Goal: Task Accomplishment & Management: Manage account settings

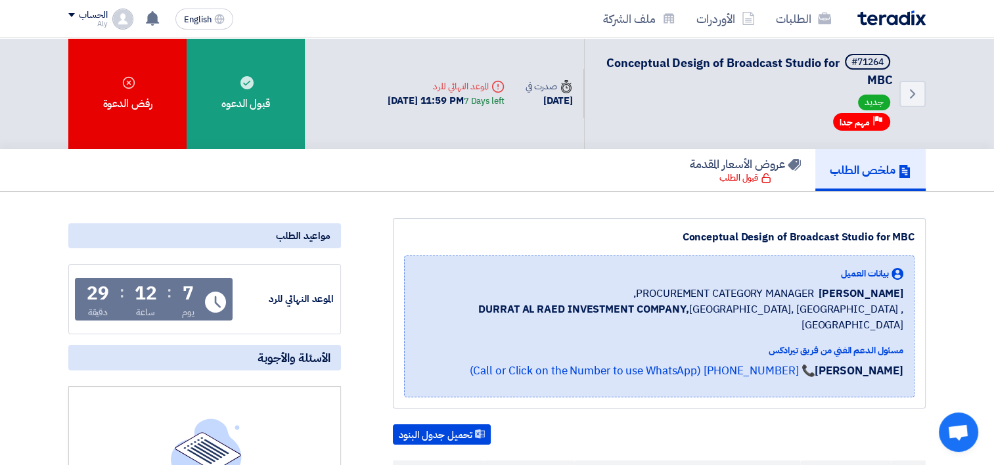
drag, startPoint x: 70, startPoint y: 13, endPoint x: 49, endPoint y: 18, distance: 21.0
click at [37, 20] on nav "الطلبات الأوردرات ملف الشركة English EN لا توجد إشعارات جديدة لديك الحساب Aly" at bounding box center [497, 19] width 994 height 38
click at [71, 15] on span at bounding box center [71, 15] width 7 height 4
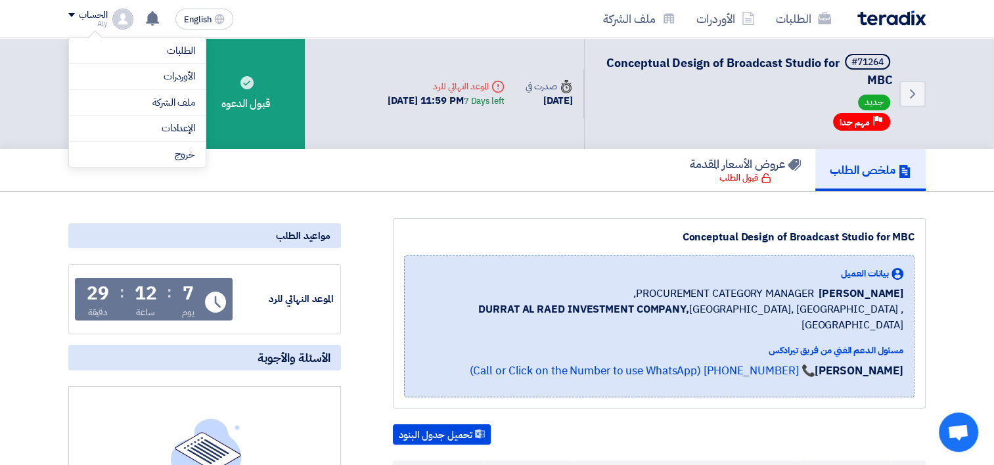
drag, startPoint x: 181, startPoint y: 104, endPoint x: 43, endPoint y: 21, distance: 161.4
click at [42, 21] on nav "الطلبات الأوردرات ملف الشركة English EN لا توجد إشعارات جديدة لديك الحساب Aly" at bounding box center [497, 19] width 994 height 38
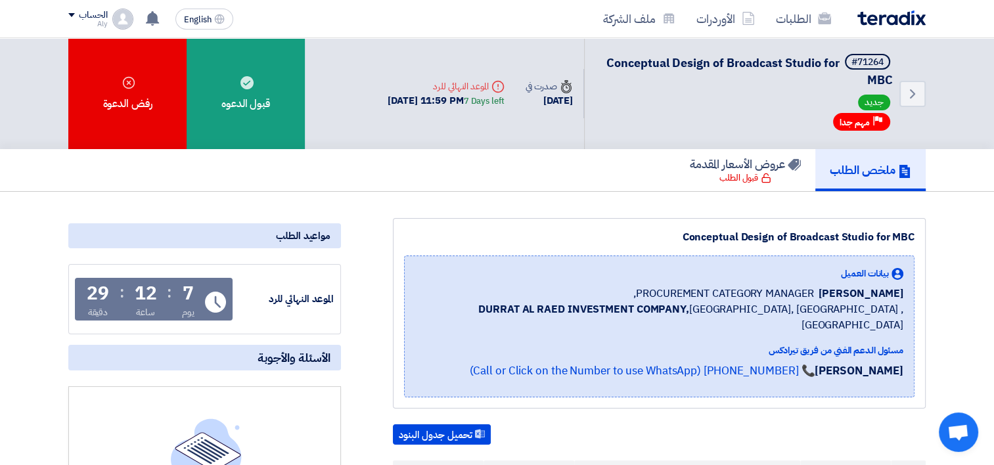
click at [70, 16] on span at bounding box center [71, 15] width 7 height 4
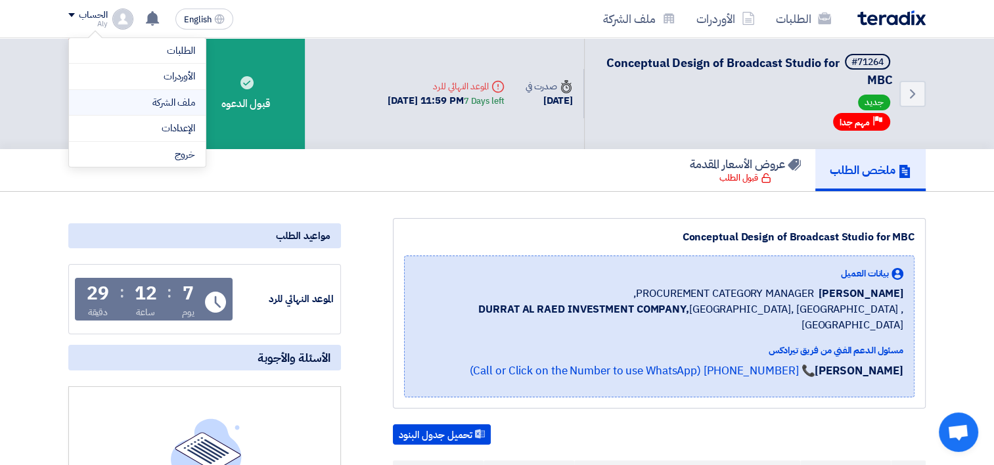
click at [183, 100] on link "ملف الشركة" at bounding box center [137, 102] width 116 height 15
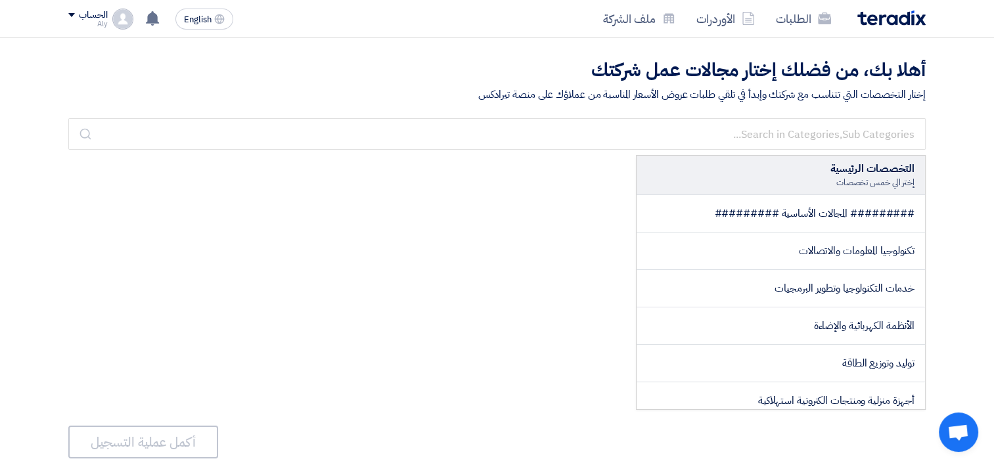
click at [72, 14] on span at bounding box center [71, 15] width 7 height 4
click at [263, 87] on div "إختار التخصصات التي تتناسب مع شركتك وإبدأ في تلقي طلبات عروض الأسعار المناسبة م…" at bounding box center [496, 95] width 857 height 16
click at [71, 16] on span at bounding box center [71, 15] width 7 height 4
click at [170, 100] on link "ملف الشركة" at bounding box center [137, 102] width 116 height 15
click at [213, 77] on h2 "أهلا بك، من فضلك إختار مجالات عمل شركتك" at bounding box center [496, 71] width 857 height 26
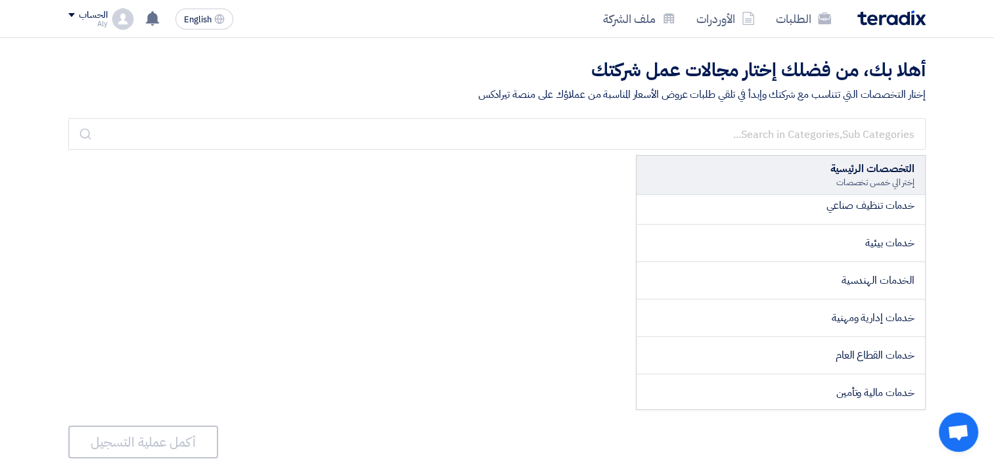
scroll to position [1886, 0]
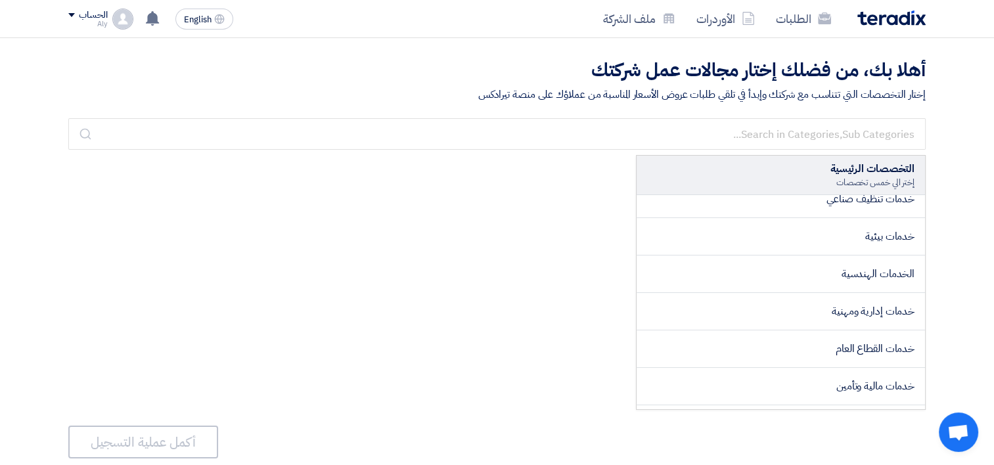
click at [958, 194] on div "أهلا بك، من فضلك إختار مجالات عمل شركتك إختار التخصصات التي تتناسب مع شركتك وإب…" at bounding box center [497, 270] width 994 height 465
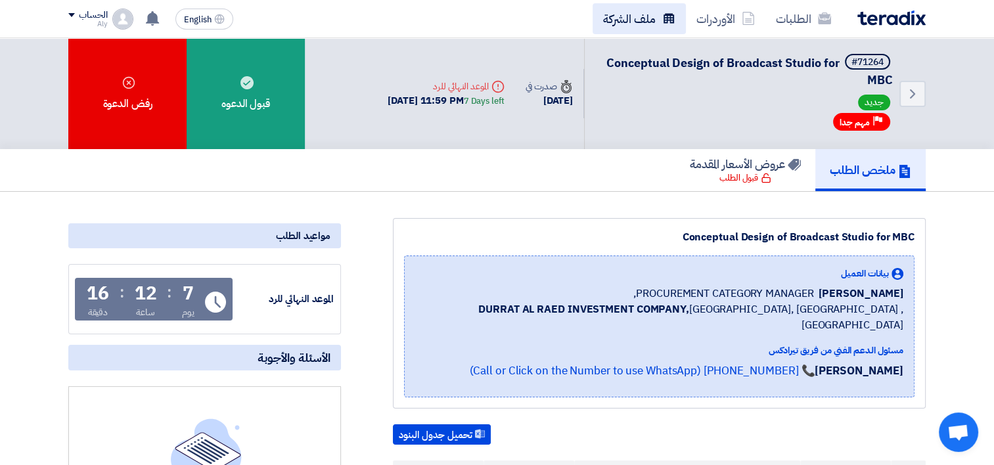
click at [646, 19] on link "ملف الشركة" at bounding box center [638, 18] width 93 height 31
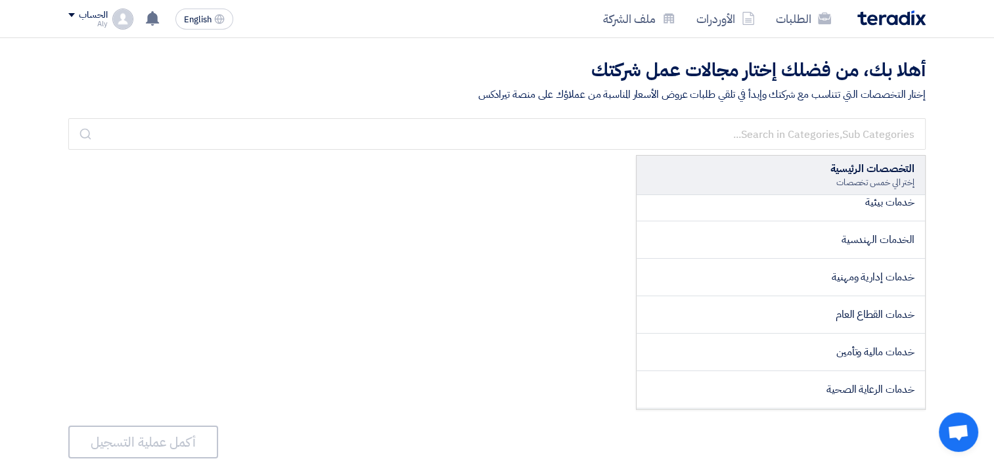
scroll to position [1859, 0]
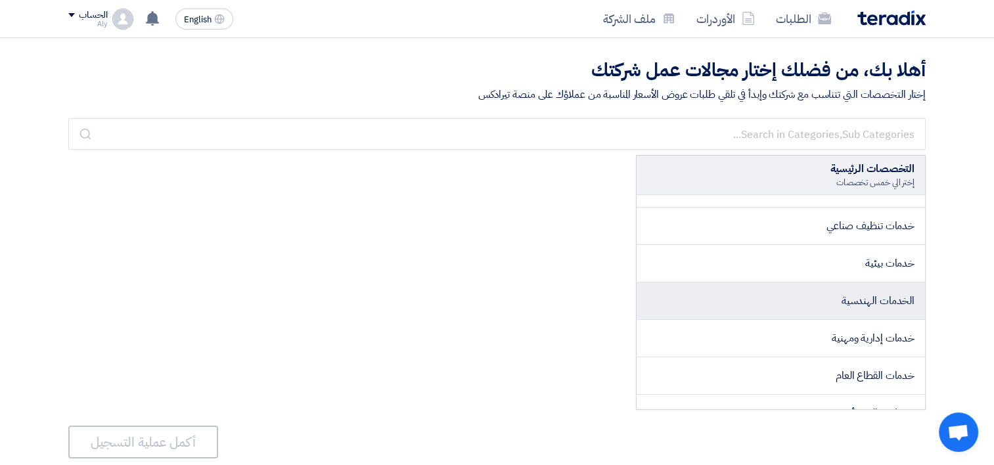
click at [847, 298] on span "الخدمات الهندسية" at bounding box center [877, 301] width 73 height 16
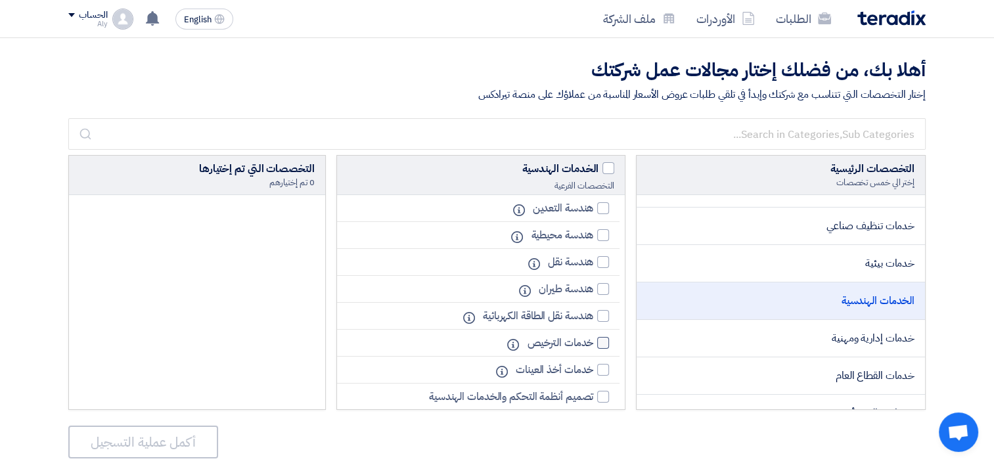
drag, startPoint x: 599, startPoint y: 340, endPoint x: 592, endPoint y: 342, distance: 7.3
click at [599, 340] on div at bounding box center [603, 343] width 12 height 12
click at [593, 340] on input "خدمات الترخيص" at bounding box center [589, 343] width 9 height 9
checkbox input "true"
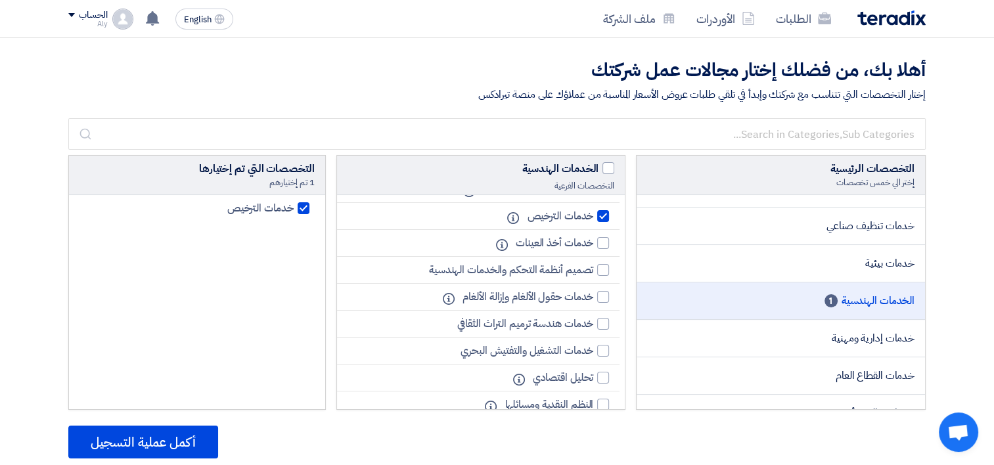
scroll to position [160, 0]
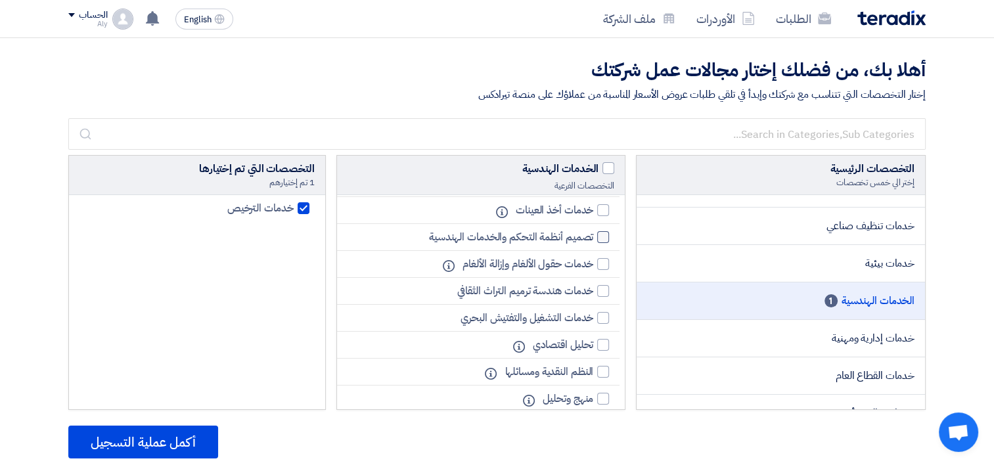
click at [602, 234] on div at bounding box center [603, 237] width 12 height 12
click at [593, 234] on input "تصميم أنظمة التحكم والخدمات الهندسية" at bounding box center [589, 237] width 9 height 9
checkbox input "true"
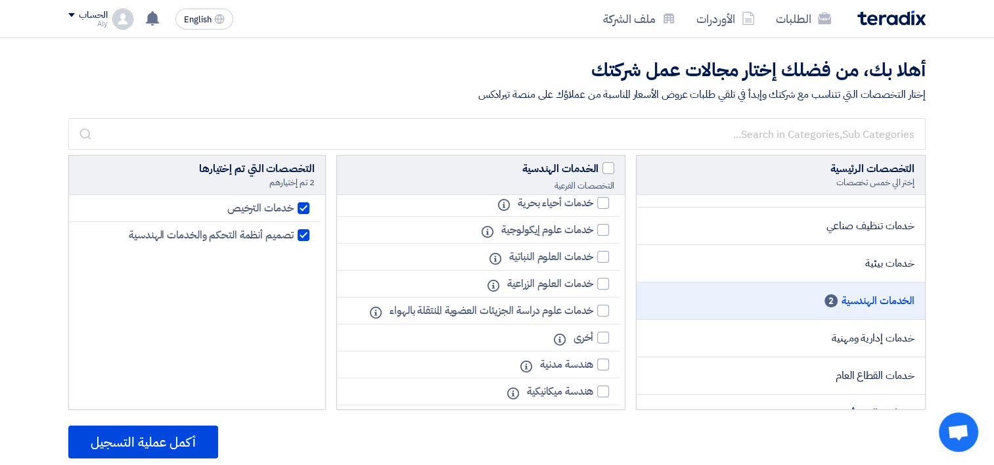
scroll to position [657, 0]
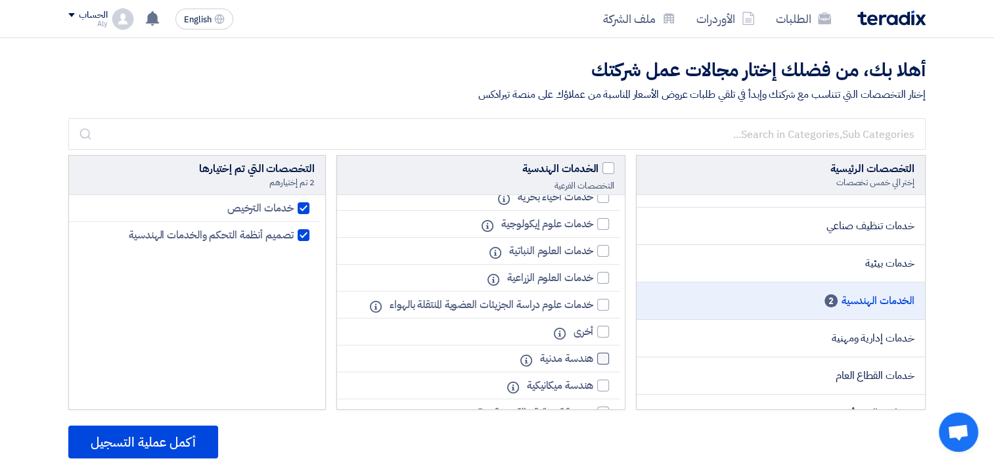
click at [598, 355] on div at bounding box center [603, 359] width 12 height 12
click at [593, 355] on input "هندسة مدنية" at bounding box center [589, 359] width 9 height 9
checkbox input "true"
drag, startPoint x: 598, startPoint y: 380, endPoint x: 560, endPoint y: 378, distance: 38.1
click at [597, 381] on div at bounding box center [603, 386] width 12 height 12
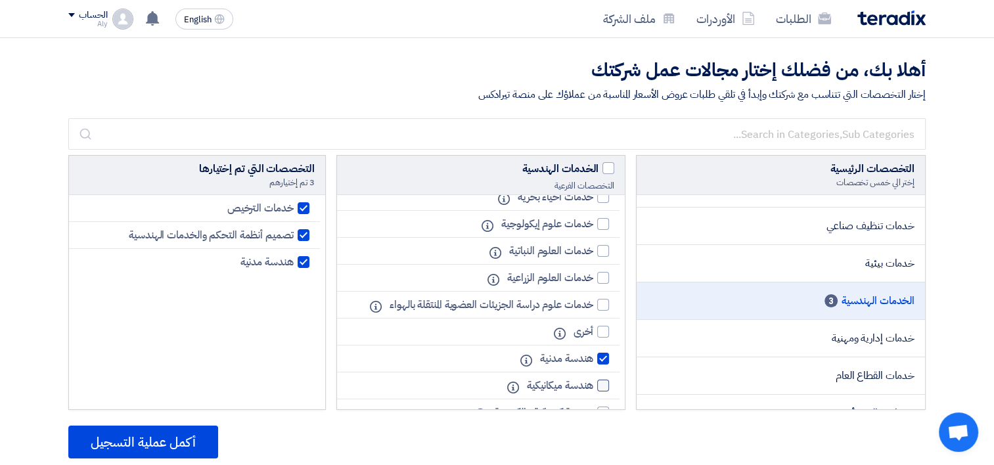
click at [593, 382] on input "هندسة ميكانيكية" at bounding box center [589, 386] width 9 height 9
checkbox input "true"
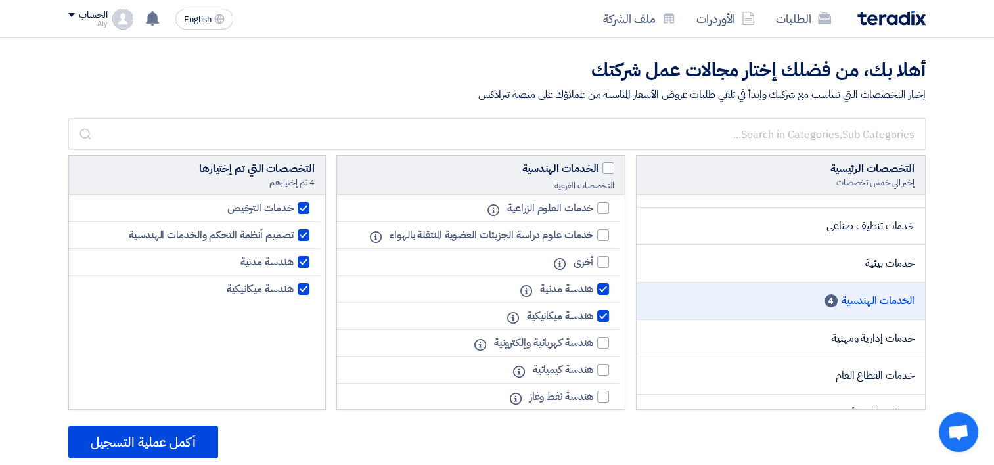
scroll to position [733, 0]
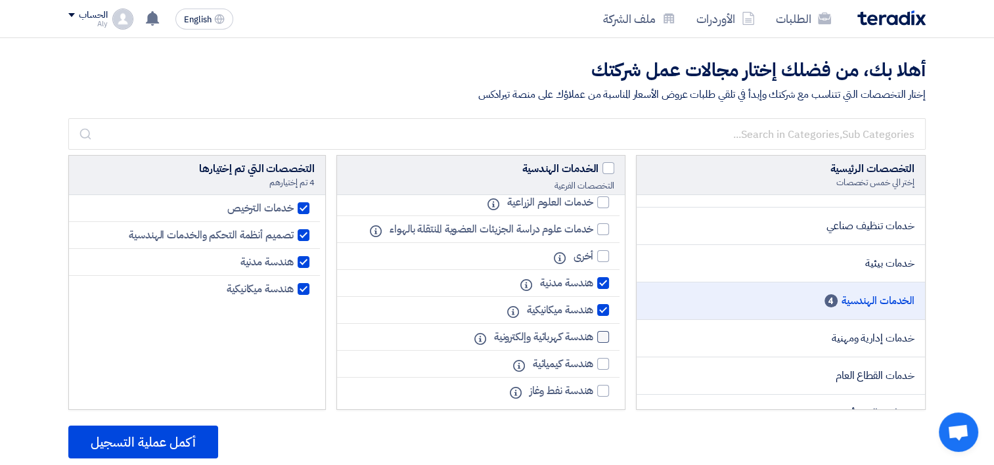
click at [601, 334] on div at bounding box center [603, 337] width 12 height 12
click at [593, 334] on input "هندسة كهربائية وإلكترونية" at bounding box center [589, 337] width 9 height 9
checkbox input "true"
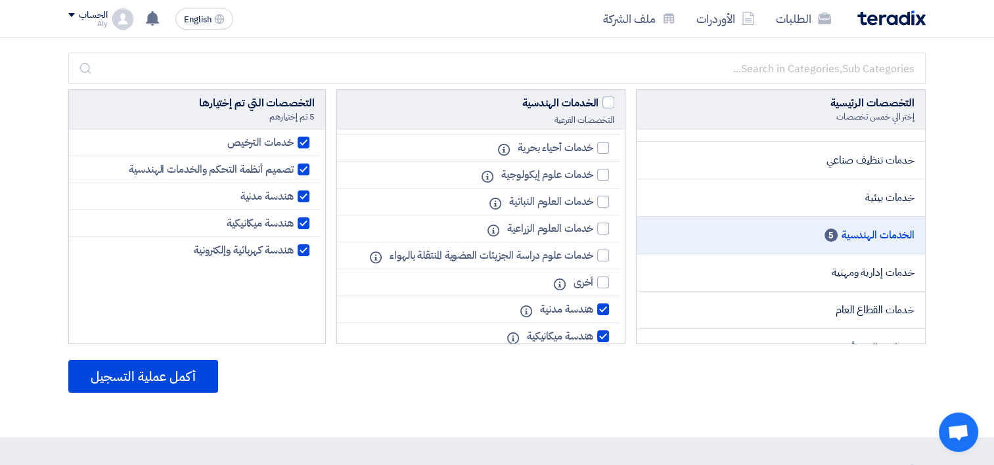
scroll to position [690, 0]
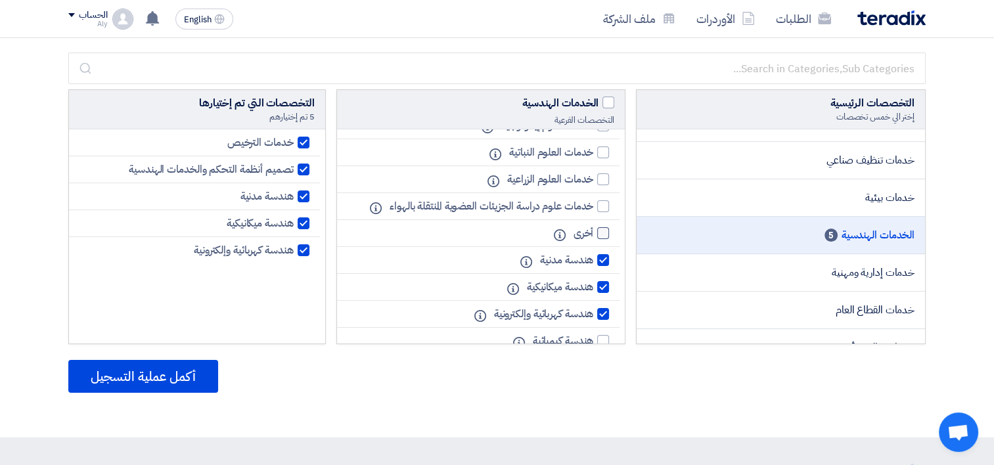
click at [594, 231] on label "أخرى" at bounding box center [588, 233] width 43 height 16
click at [600, 228] on div at bounding box center [603, 233] width 12 height 12
click at [593, 229] on input "أخرى" at bounding box center [589, 233] width 9 height 9
checkbox input "true"
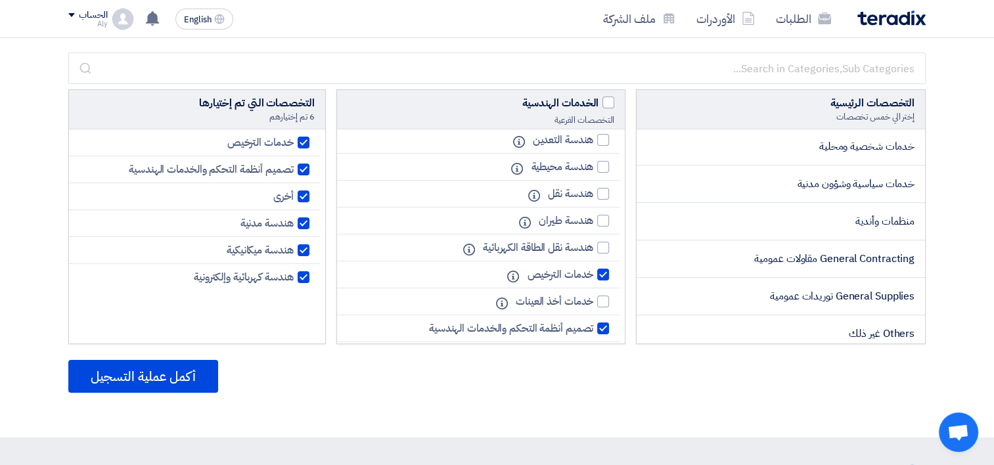
scroll to position [0, 0]
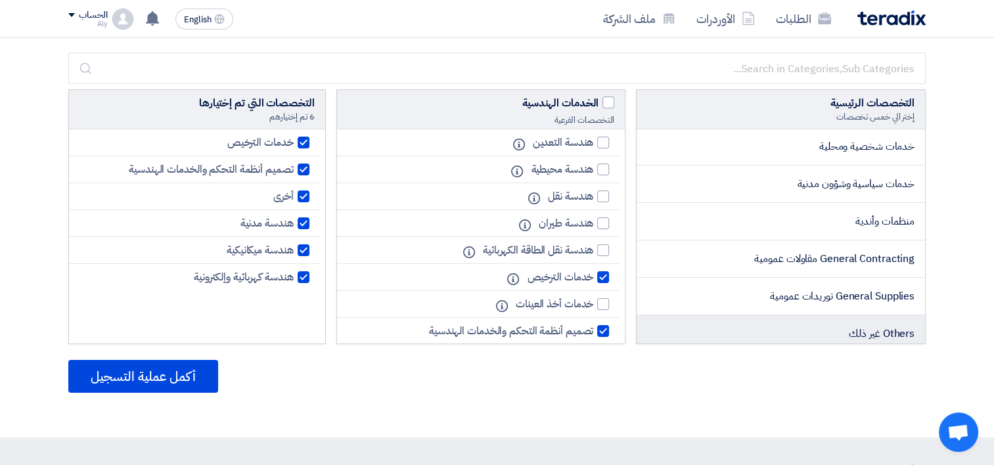
click at [879, 331] on span "Others غير ذلك" at bounding box center [882, 334] width 66 height 16
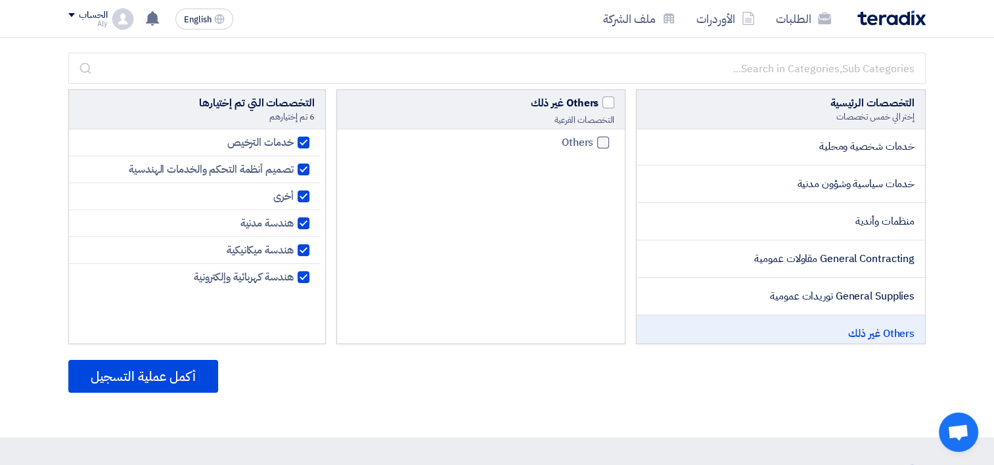
click at [604, 142] on div at bounding box center [603, 143] width 12 height 12
click at [593, 142] on input "Others" at bounding box center [589, 143] width 9 height 9
checkbox input "true"
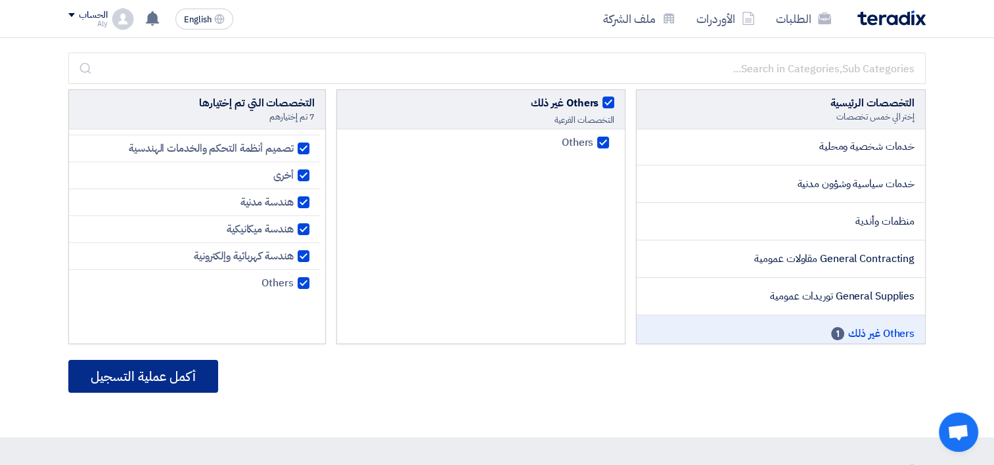
click at [168, 384] on button "أكمل عملية التسجيل" at bounding box center [143, 376] width 150 height 33
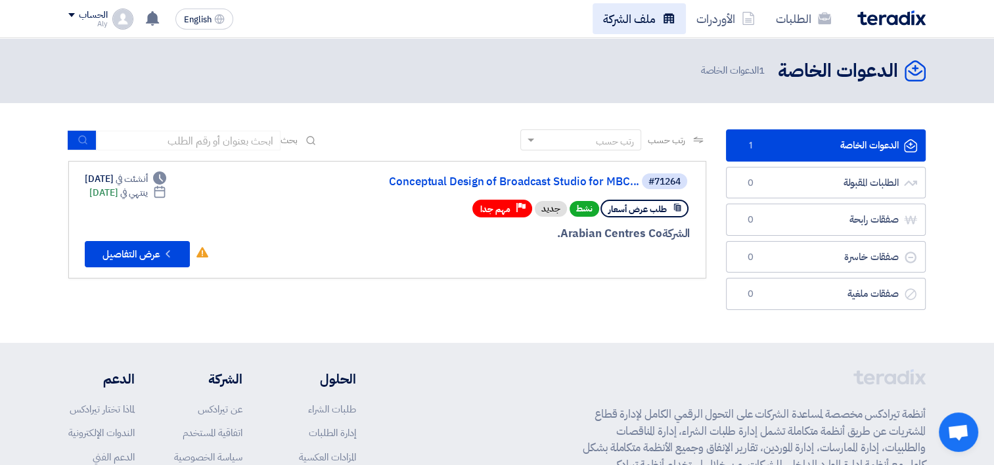
click at [644, 18] on link "ملف الشركة" at bounding box center [638, 18] width 93 height 31
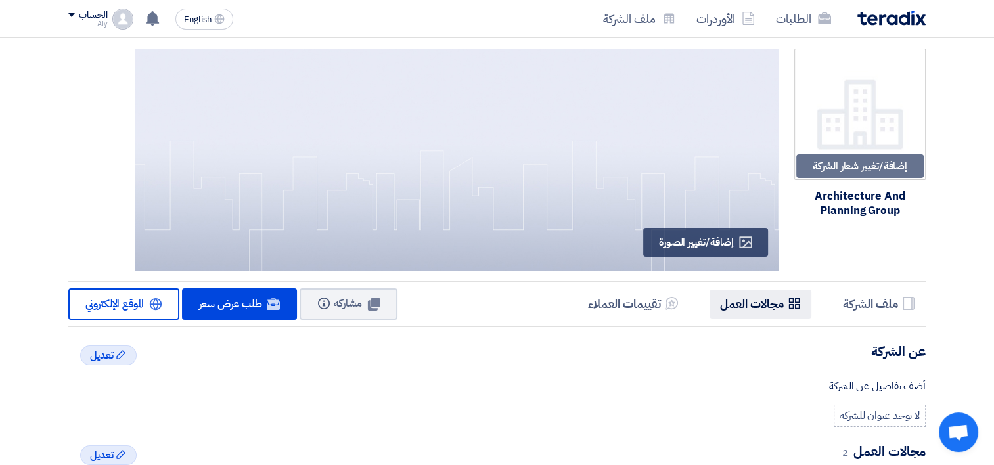
click at [775, 311] on h5 "مجالات العمل" at bounding box center [752, 303] width 64 height 15
click at [152, 309] on icon "Website" at bounding box center [155, 304] width 13 height 13
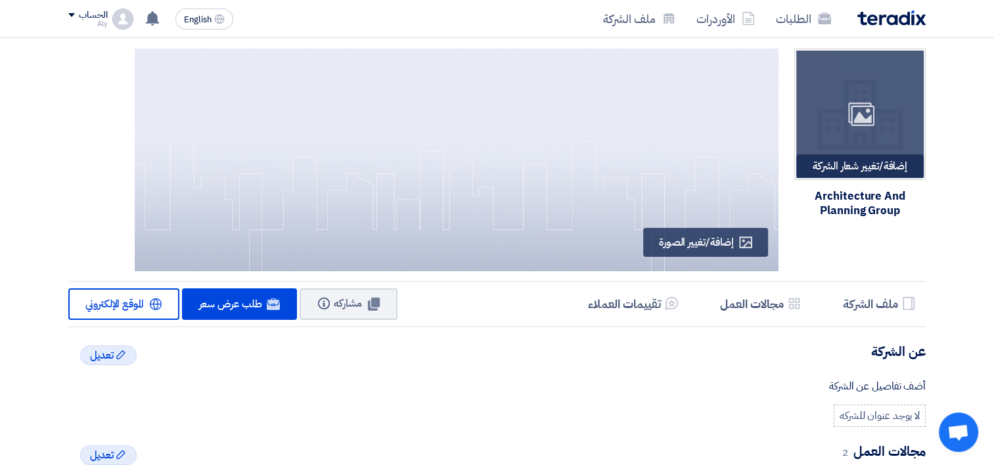
click at [876, 172] on div "إضافة/تغيير شعار الشركة Image" at bounding box center [859, 166] width 127 height 24
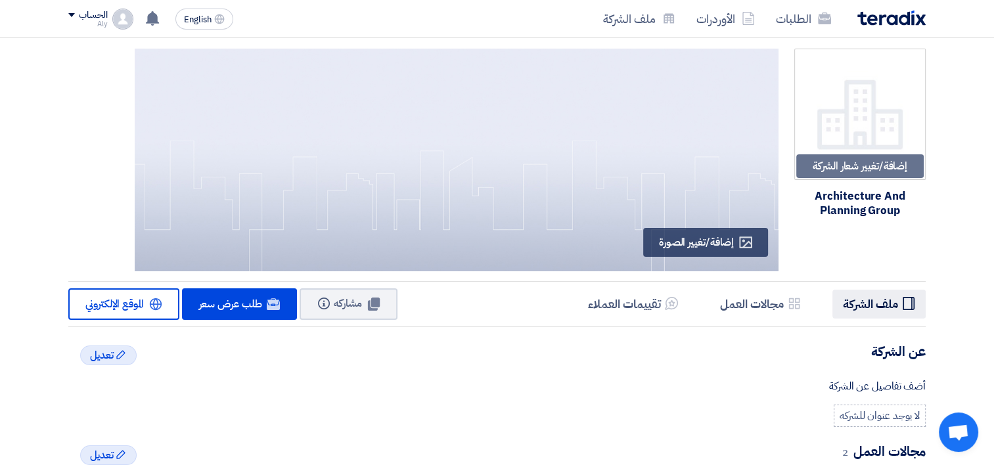
click at [907, 304] on icon "Profile" at bounding box center [908, 303] width 13 height 13
click at [907, 303] on icon "Profile" at bounding box center [908, 303] width 13 height 13
click at [368, 309] on icon at bounding box center [373, 304] width 13 height 13
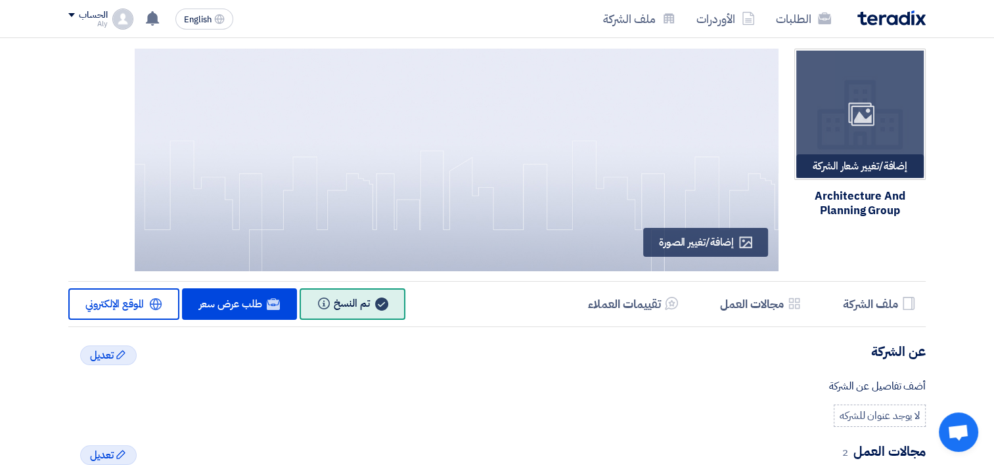
click at [871, 167] on div "إضافة/تغيير شعار الشركة Image" at bounding box center [859, 166] width 127 height 24
click at [835, 169] on div "إضافة/تغيير شعار الشركة Image" at bounding box center [859, 166] width 127 height 24
type input "C:\fakepath\APG LOGO.png"
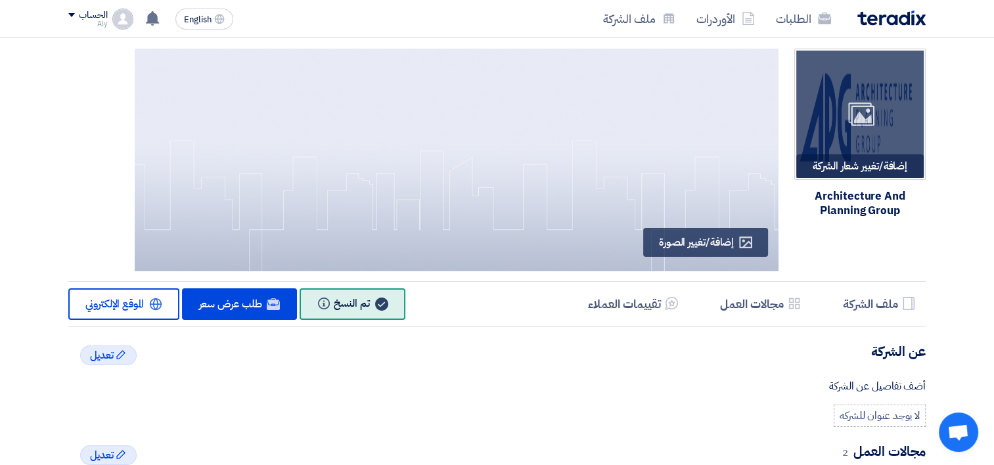
click at [872, 166] on div "إضافة/تغيير شعار الشركة Image" at bounding box center [859, 166] width 127 height 24
click at [862, 167] on div "إضافة/تغيير شعار الشركة Image" at bounding box center [859, 166] width 127 height 24
type input "C:\fakepath\APG LOGO.png"
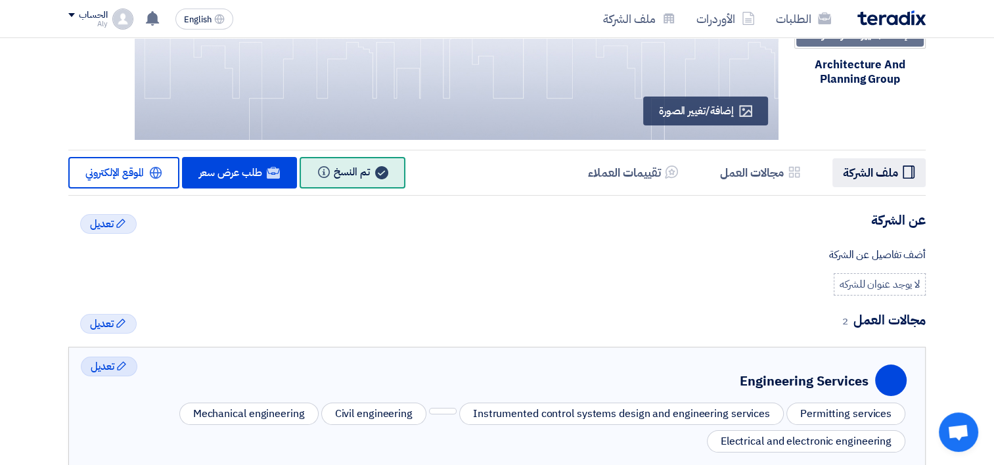
click at [907, 168] on icon "Profile" at bounding box center [908, 172] width 13 height 13
click at [764, 178] on h5 "مجالات العمل" at bounding box center [752, 172] width 64 height 15
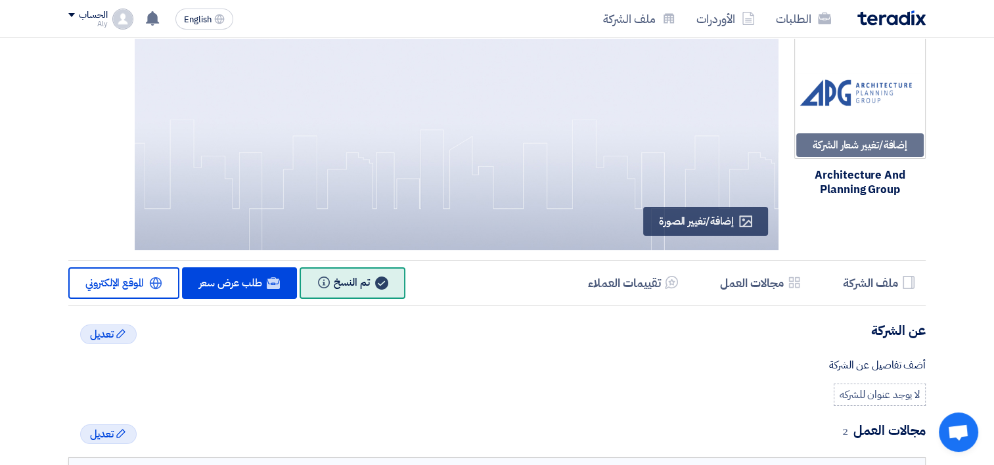
scroll to position [1, 0]
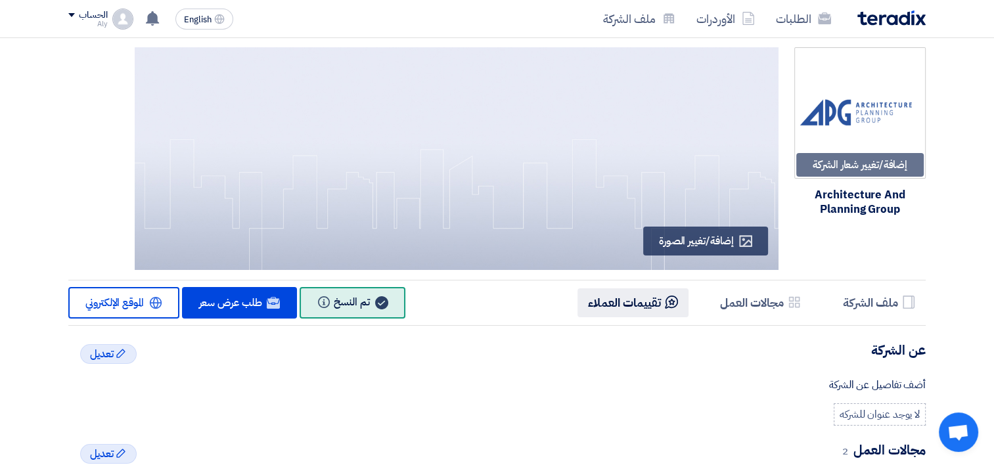
click at [634, 302] on h5 "تقييمات العملاء" at bounding box center [624, 302] width 73 height 15
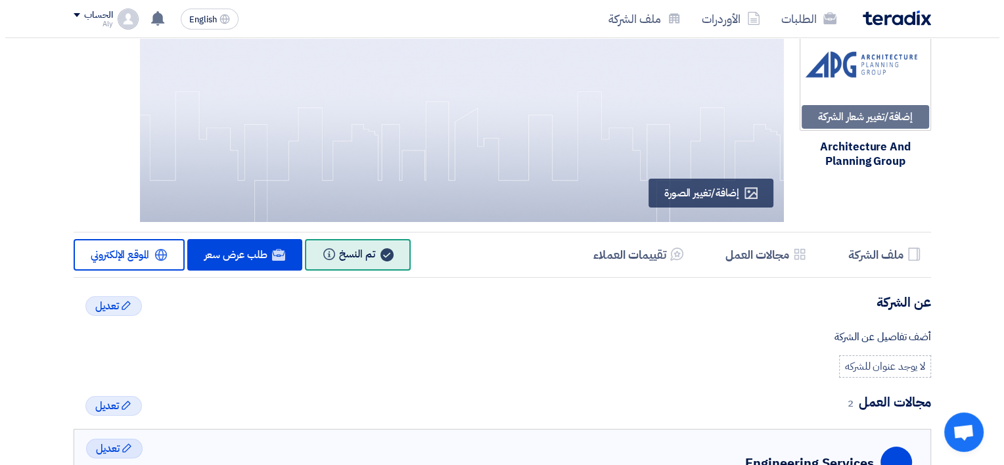
scroll to position [198, 0]
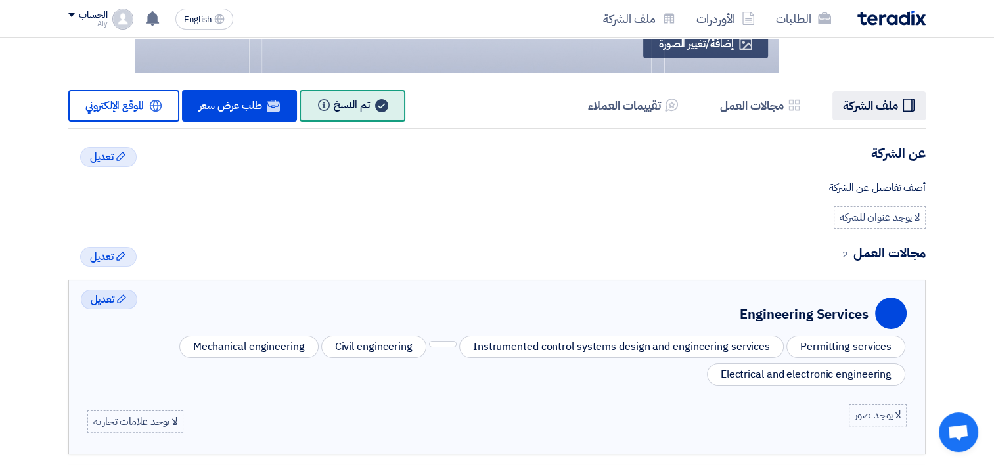
click at [885, 106] on h5 "ملف الشركة" at bounding box center [870, 105] width 55 height 15
click at [118, 160] on div "Edit تعديل" at bounding box center [108, 157] width 56 height 20
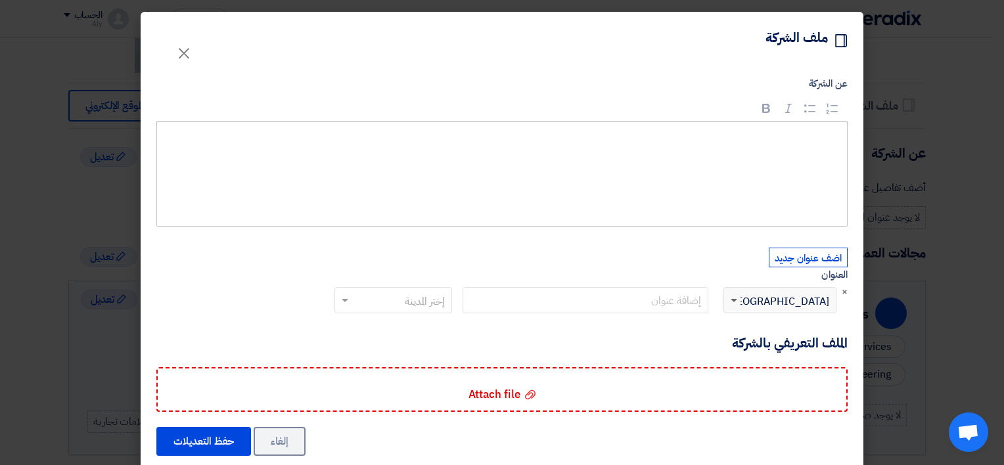
click at [737, 300] on span at bounding box center [733, 301] width 7 height 5
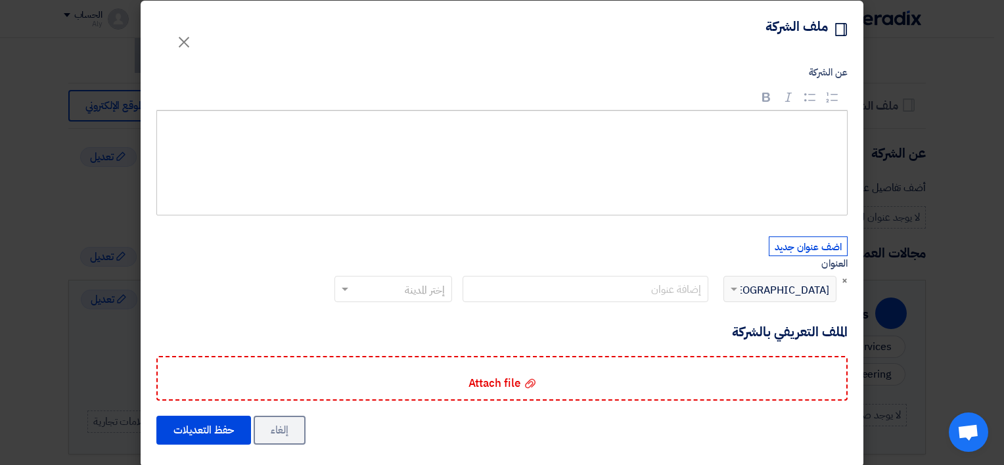
scroll to position [23, 0]
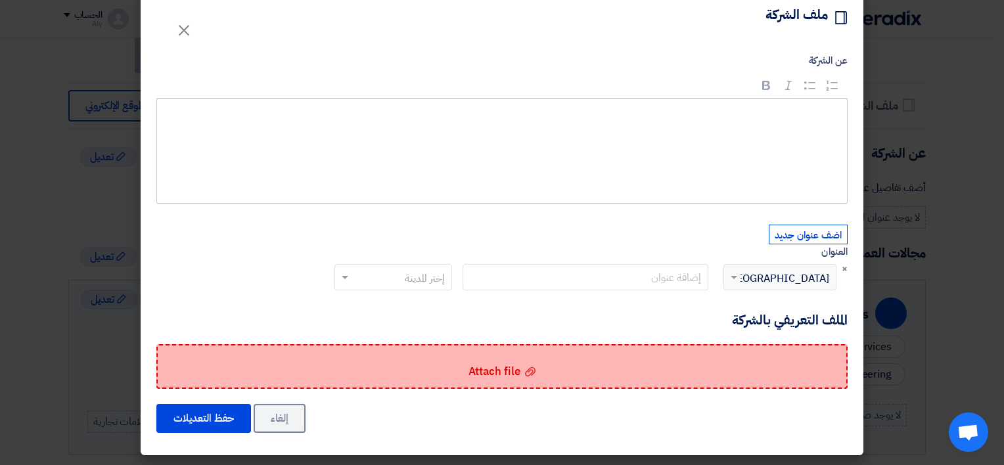
click at [502, 376] on span "Attach file" at bounding box center [494, 371] width 52 height 16
click at [0, 0] on input "Attach file Attach file" at bounding box center [0, 0] width 0 height 0
click at [520, 372] on span "Attach file" at bounding box center [494, 371] width 52 height 16
click at [0, 0] on input "Attach file Attach file" at bounding box center [0, 0] width 0 height 0
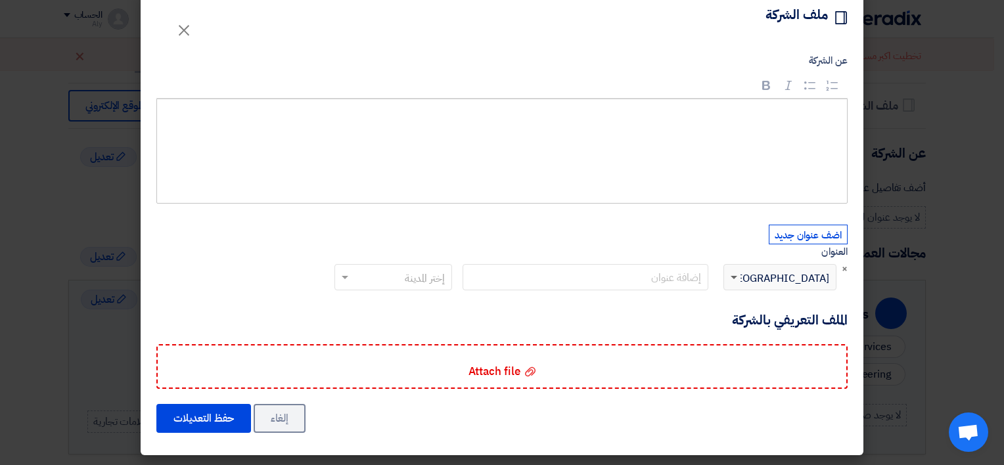
click at [737, 276] on span at bounding box center [733, 278] width 7 height 5
click at [807, 280] on span "Egypt" at bounding box center [777, 279] width 103 height 16
click at [816, 233] on button "اضف عنوان جديد" at bounding box center [807, 235] width 79 height 20
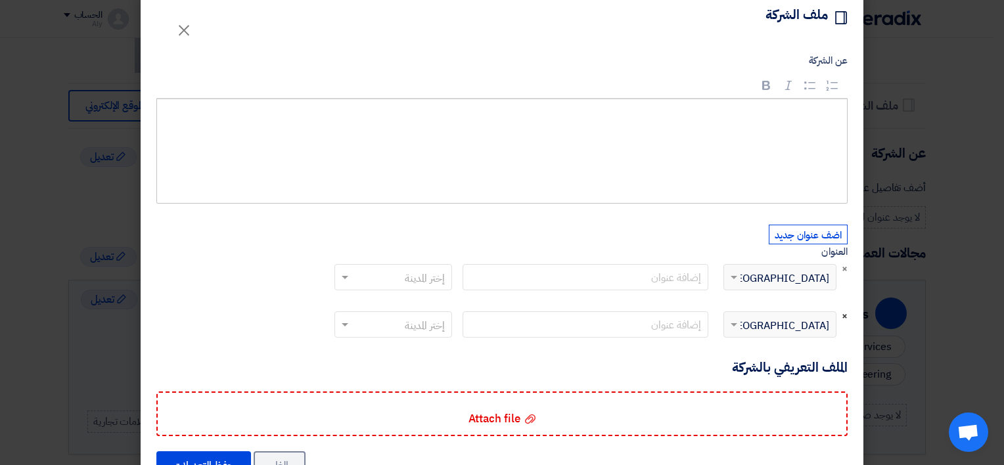
click at [847, 318] on span "×" at bounding box center [844, 316] width 6 height 14
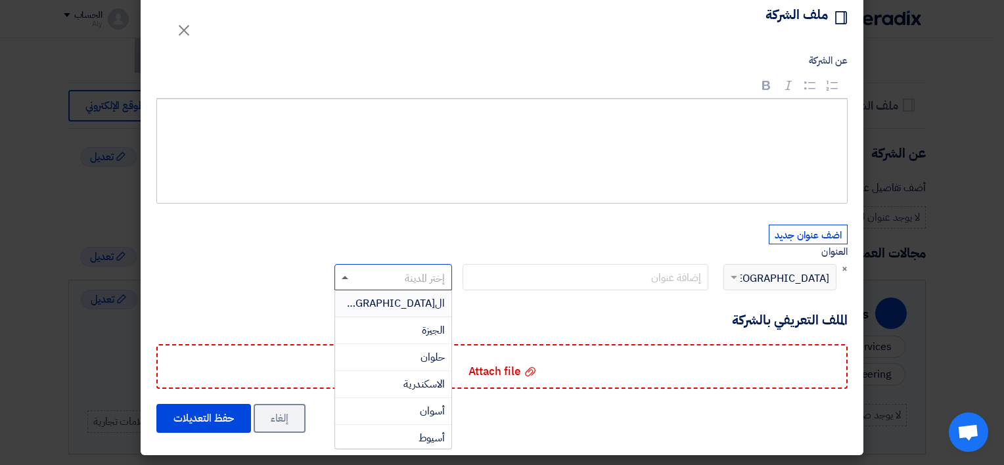
click at [349, 275] on span at bounding box center [343, 277] width 16 height 16
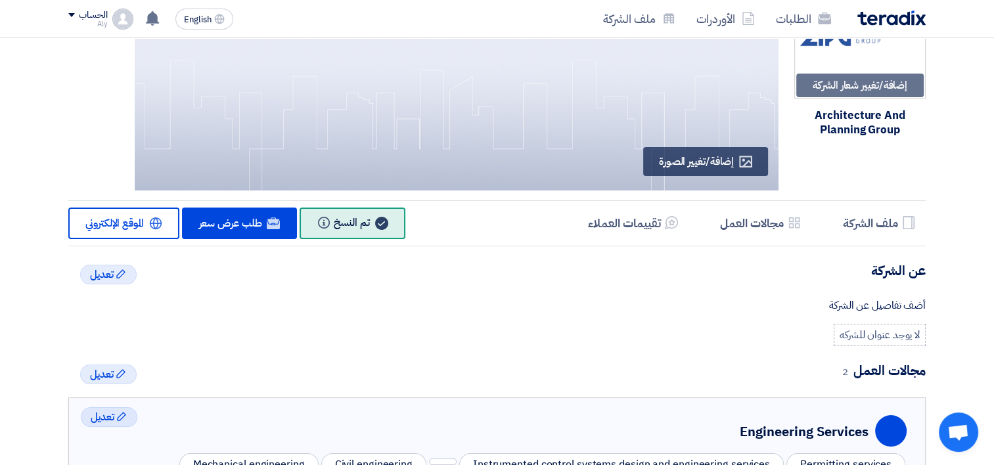
scroll to position [0, 0]
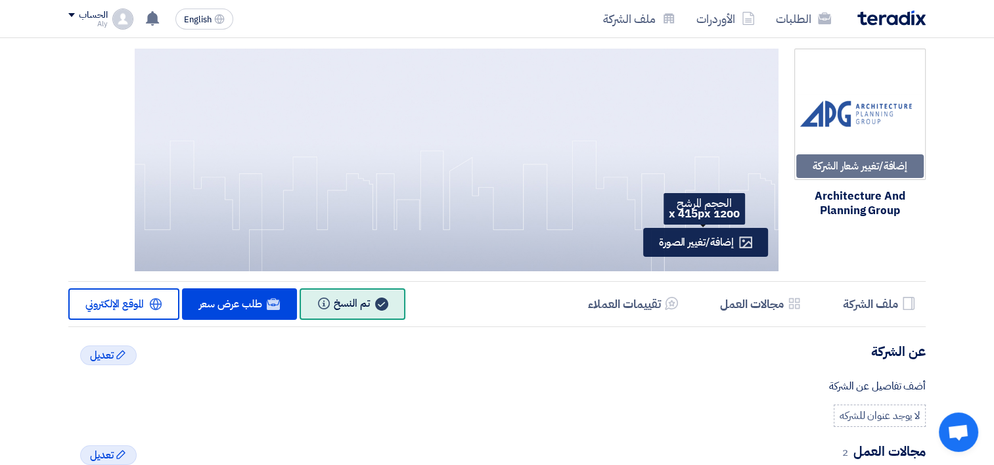
click at [707, 244] on span "إضافة/تغيير الصورة" at bounding box center [696, 242] width 75 height 16
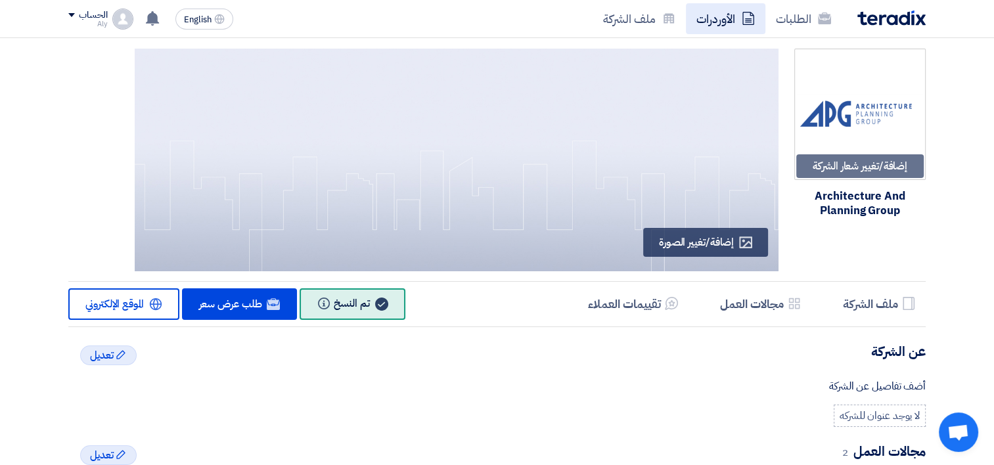
click at [711, 18] on link "الأوردرات" at bounding box center [725, 18] width 79 height 31
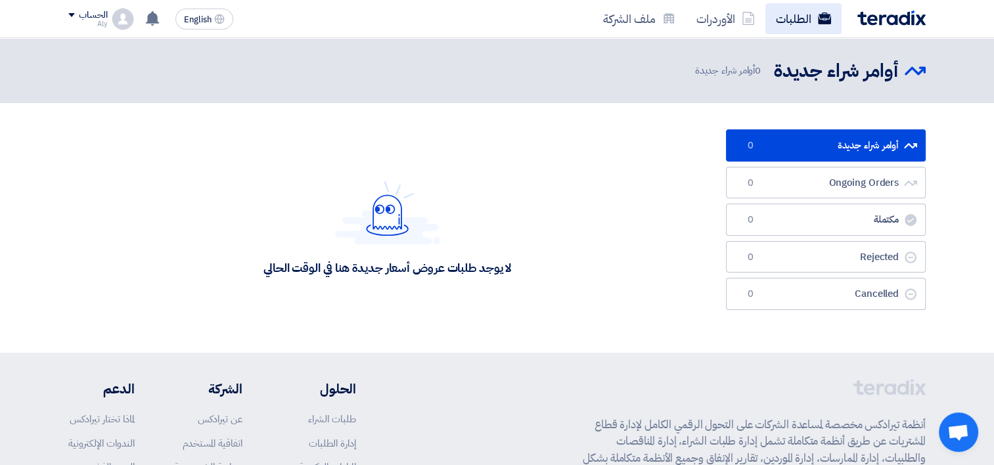
click at [782, 21] on link "الطلبات" at bounding box center [803, 18] width 76 height 31
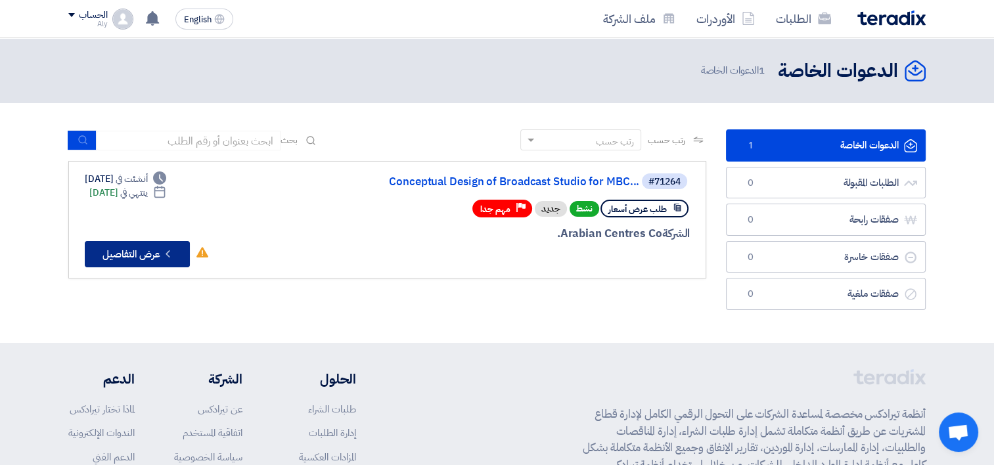
click at [131, 259] on button "Check details عرض التفاصيل" at bounding box center [137, 254] width 105 height 26
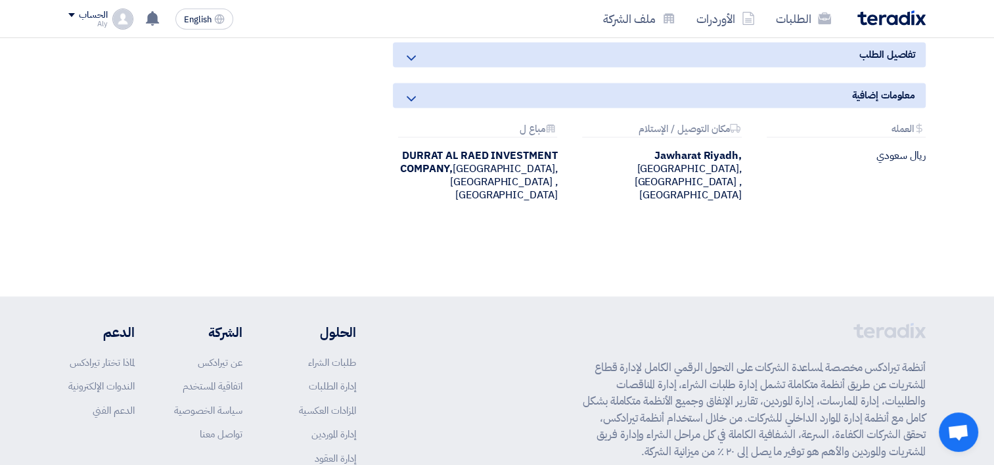
scroll to position [1839, 0]
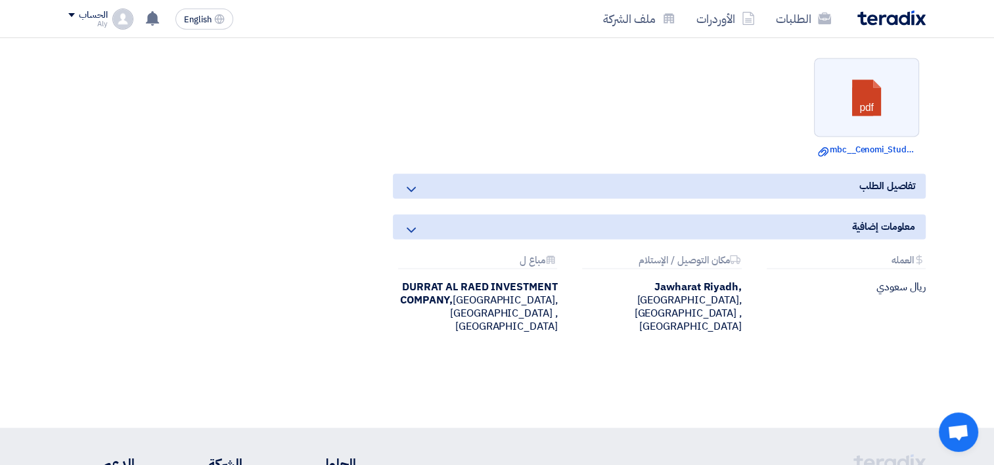
click at [410, 187] on use at bounding box center [411, 189] width 9 height 5
click at [414, 227] on use at bounding box center [411, 229] width 9 height 5
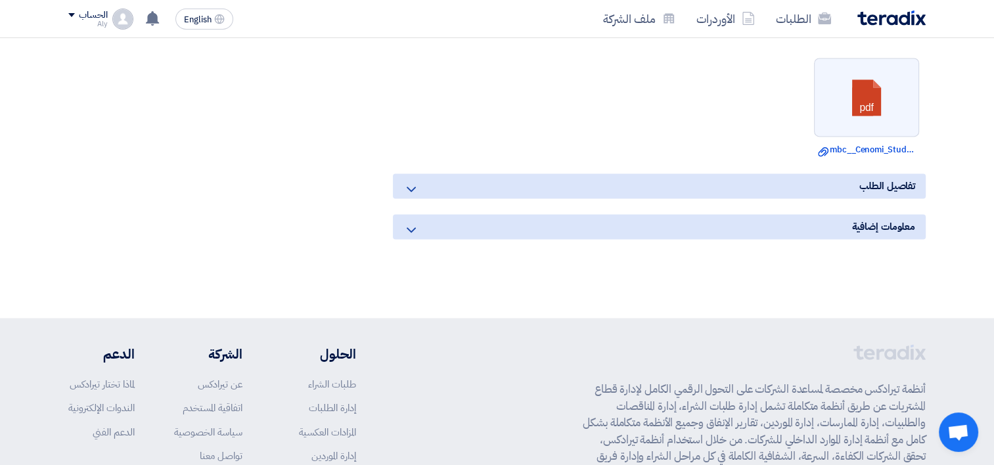
click at [405, 222] on icon at bounding box center [411, 230] width 16 height 16
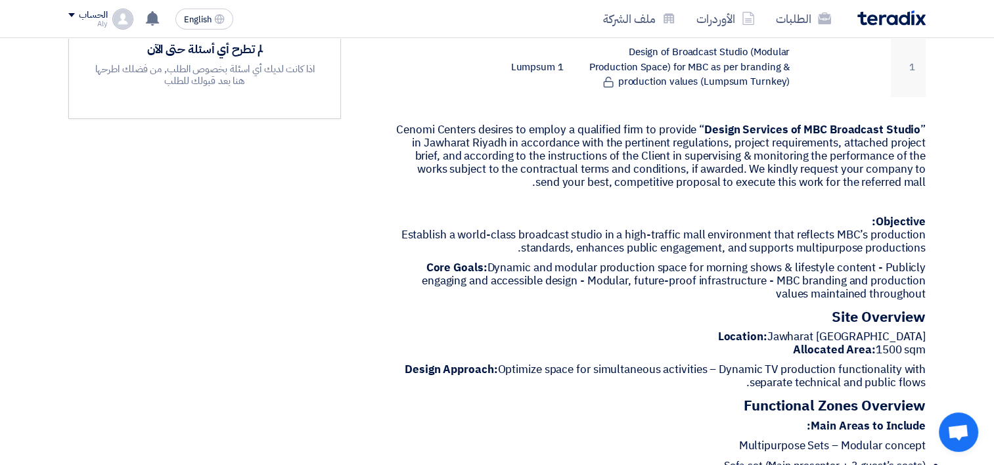
scroll to position [263, 0]
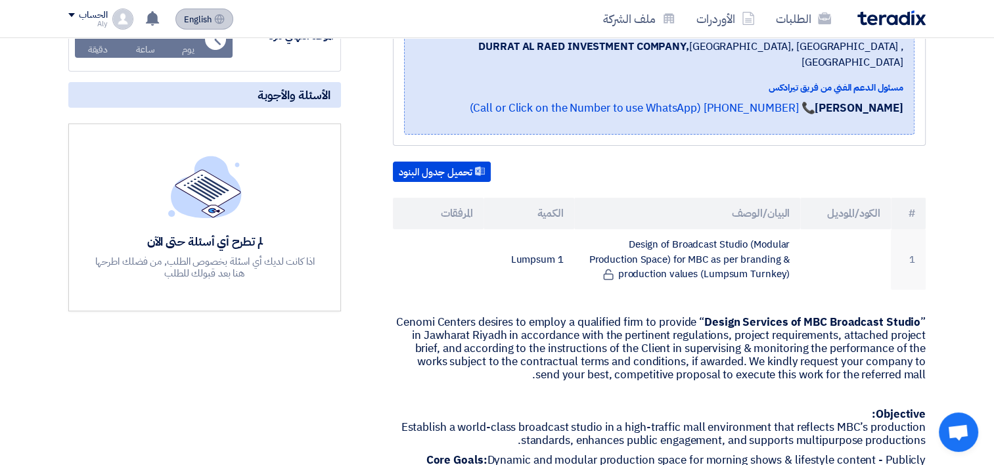
click at [188, 17] on span "English" at bounding box center [198, 19] width 28 height 9
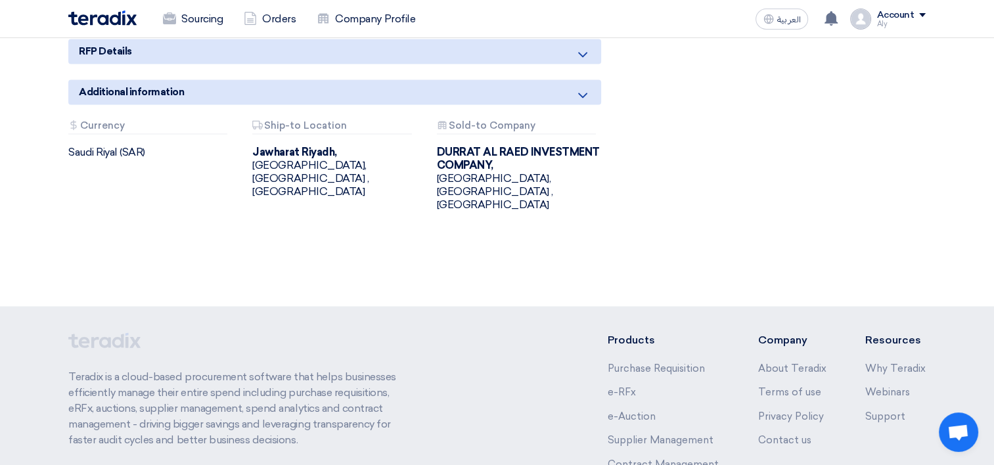
scroll to position [1905, 0]
